Goal: Transaction & Acquisition: Purchase product/service

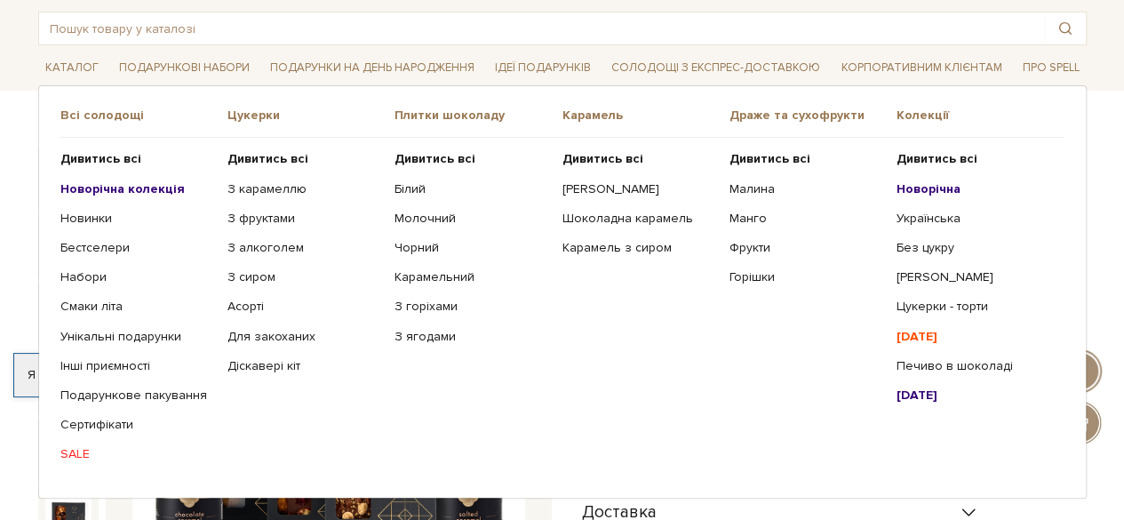
scroll to position [90, 0]
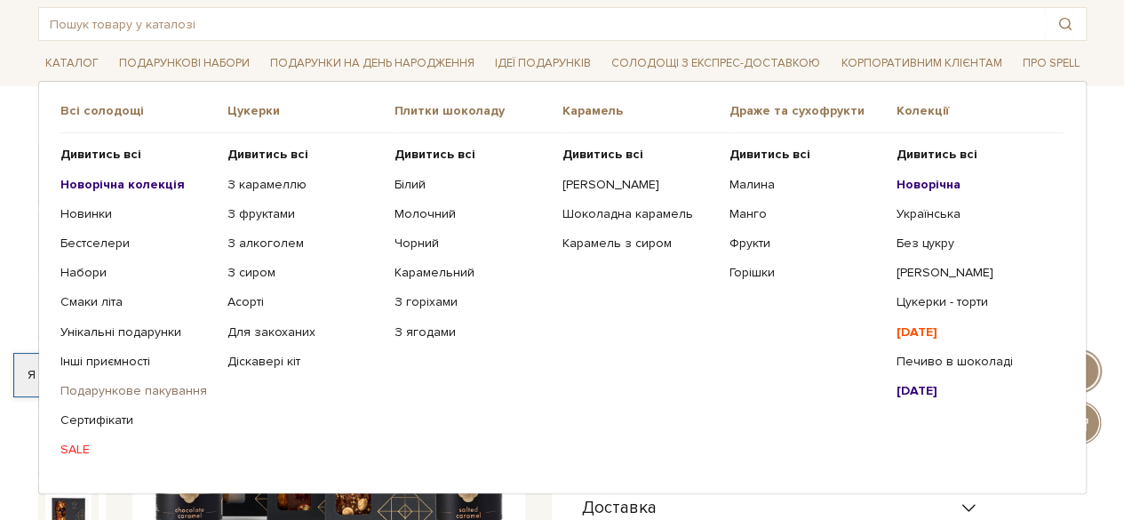
click at [113, 387] on link "Подарункове пакування" at bounding box center [137, 391] width 154 height 16
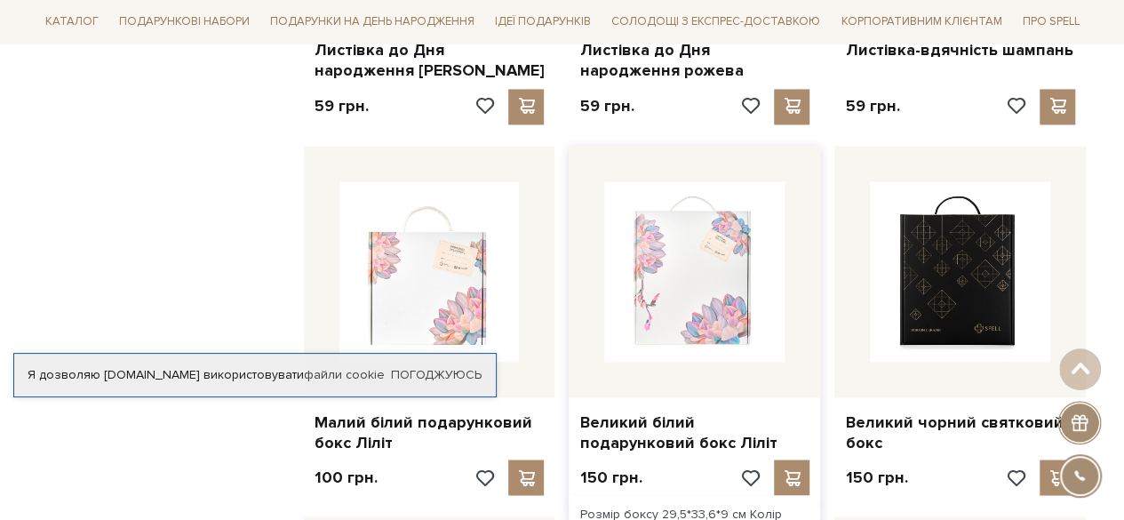
scroll to position [1405, 0]
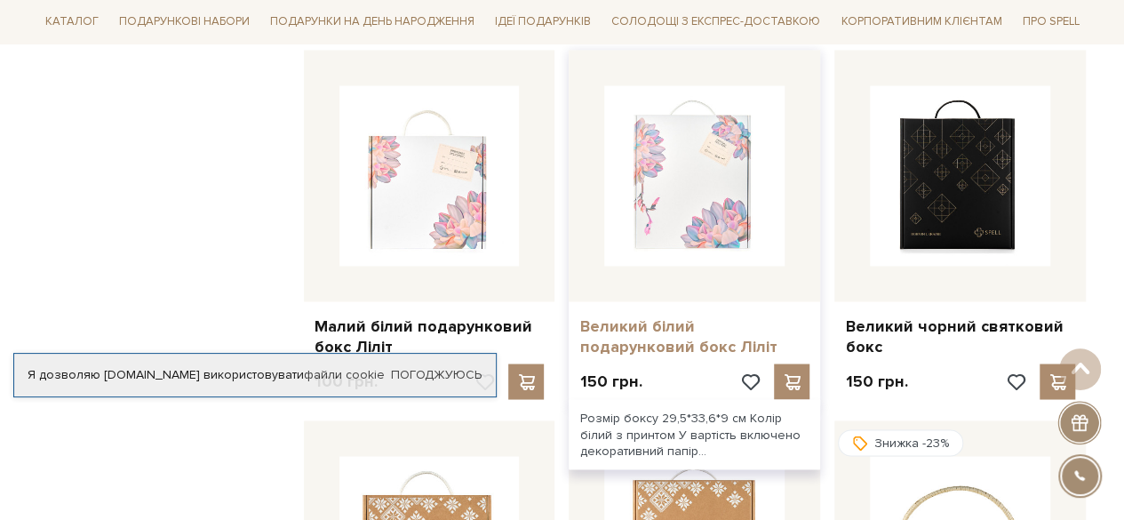
click at [701, 315] on link "Великий білий подарунковий бокс Ліліт" at bounding box center [694, 336] width 230 height 42
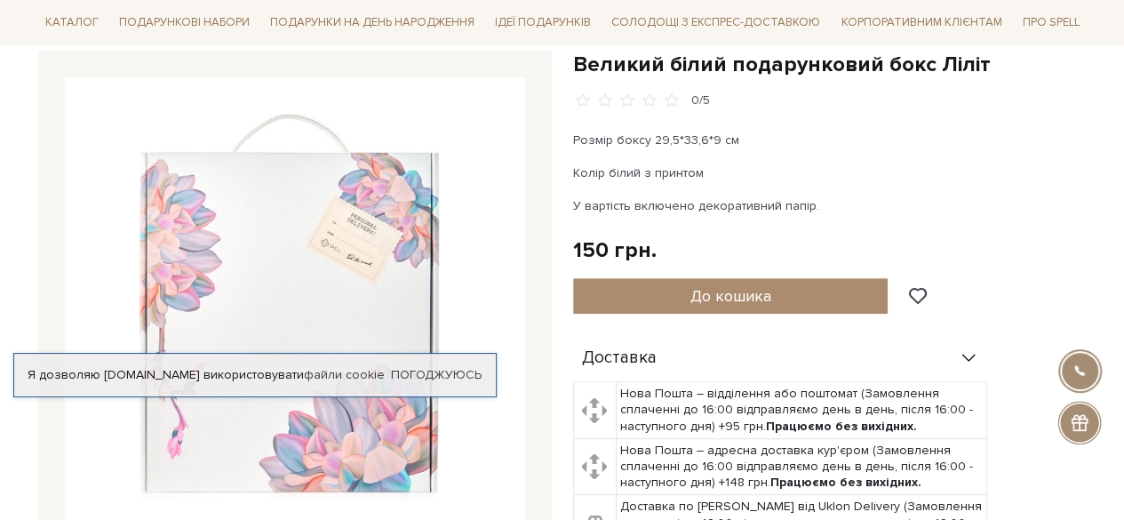
scroll to position [136, 0]
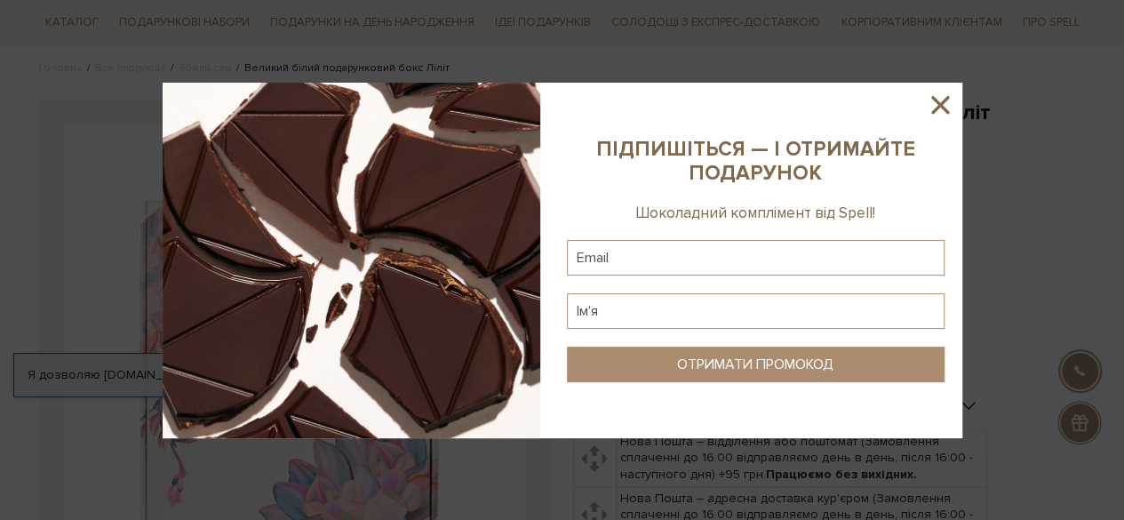
click at [941, 109] on icon at bounding box center [940, 105] width 30 height 30
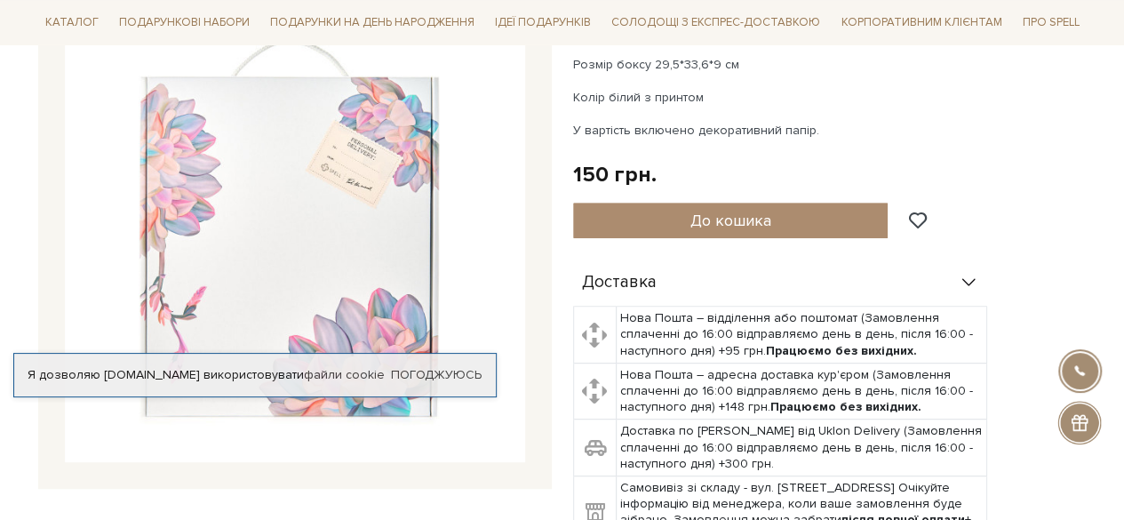
scroll to position [0, 0]
